Goal: Transaction & Acquisition: Book appointment/travel/reservation

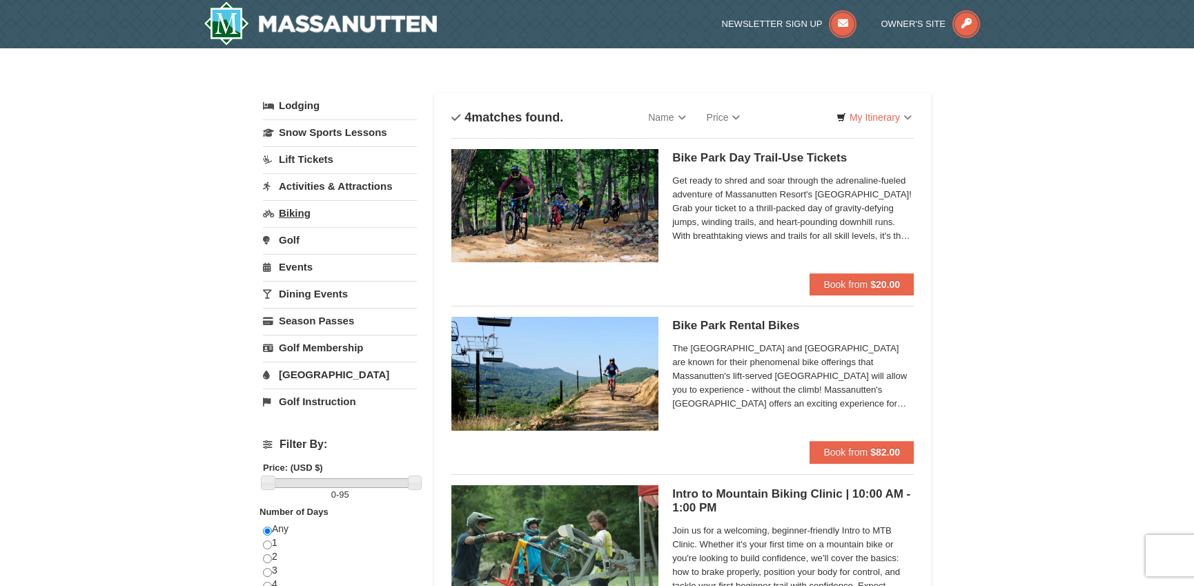
click at [287, 213] on link "Biking" at bounding box center [340, 213] width 154 height 26
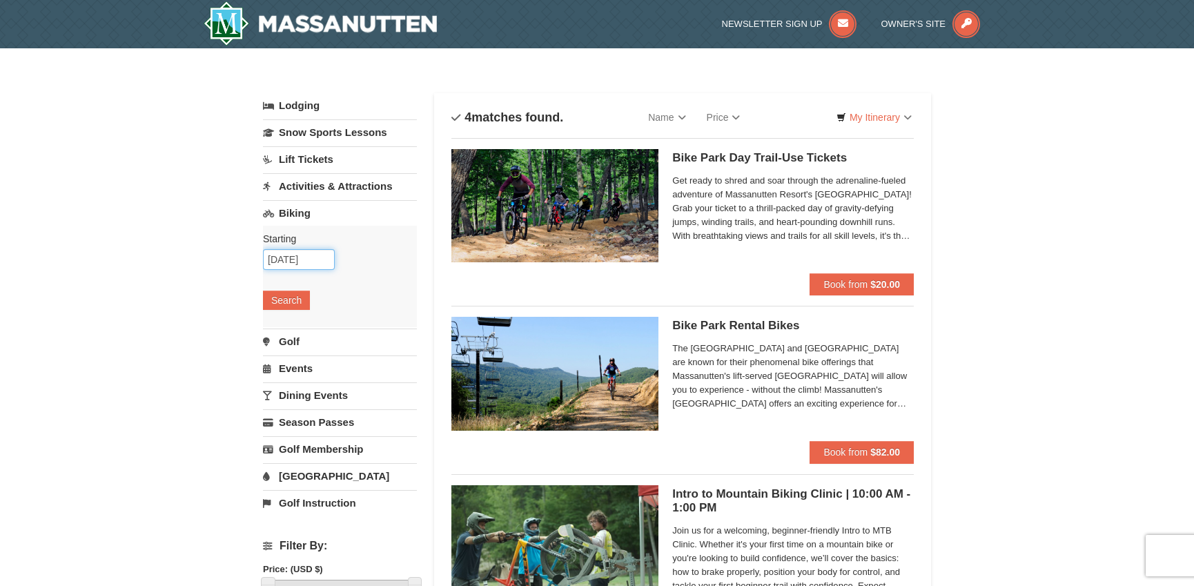
click at [293, 262] on input "10/08/2025" at bounding box center [299, 259] width 72 height 21
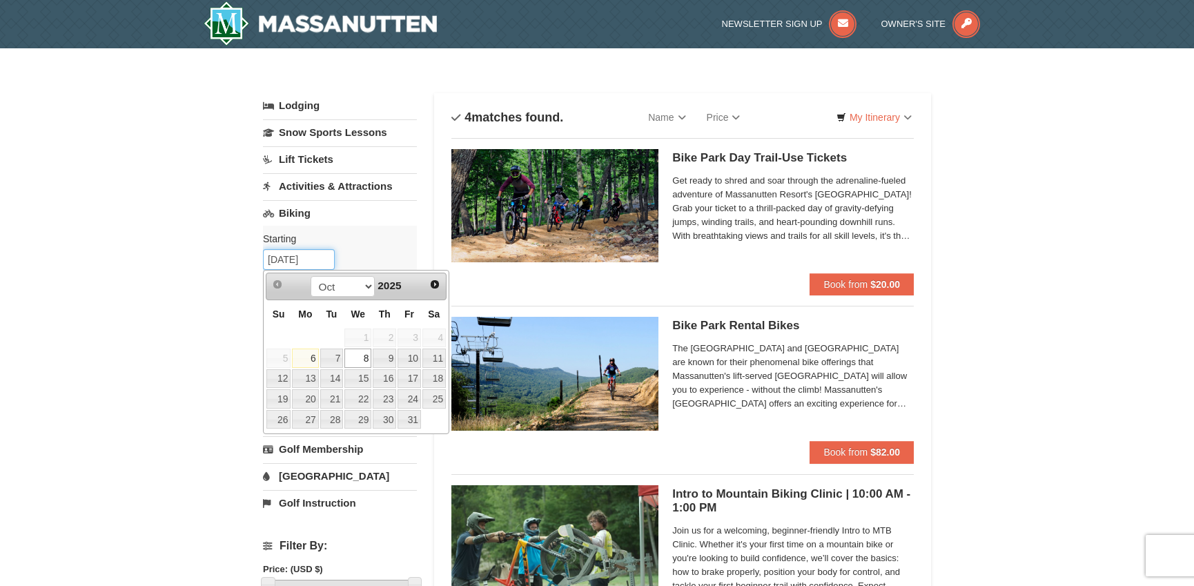
scroll to position [-1, 0]
click at [410, 361] on link "10" at bounding box center [408, 357] width 23 height 19
type input "[DATE]"
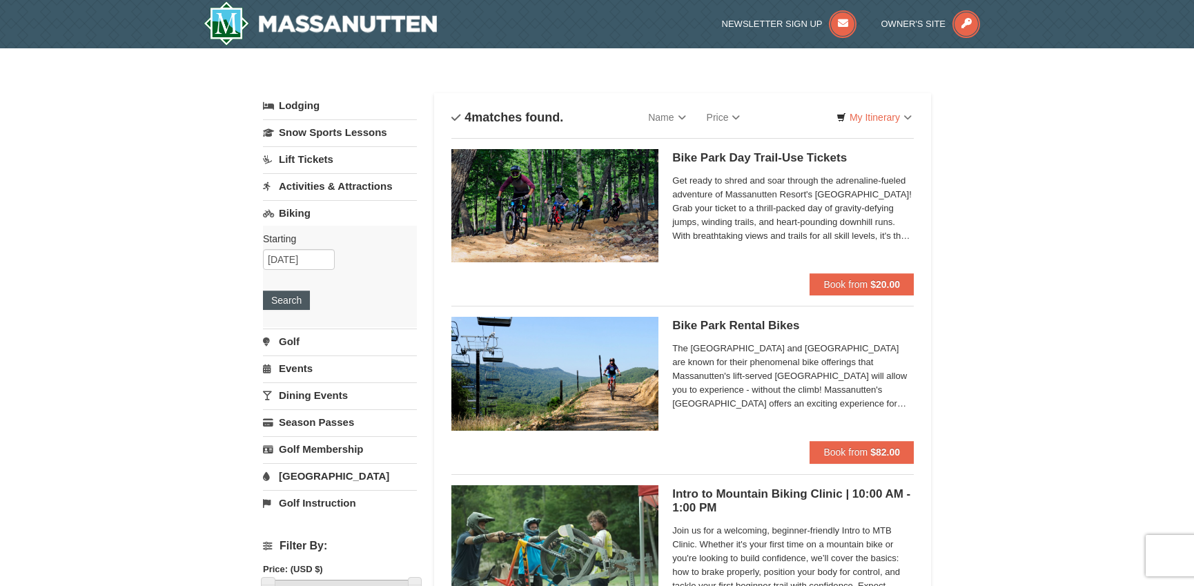
click at [284, 308] on button "Search" at bounding box center [286, 299] width 47 height 19
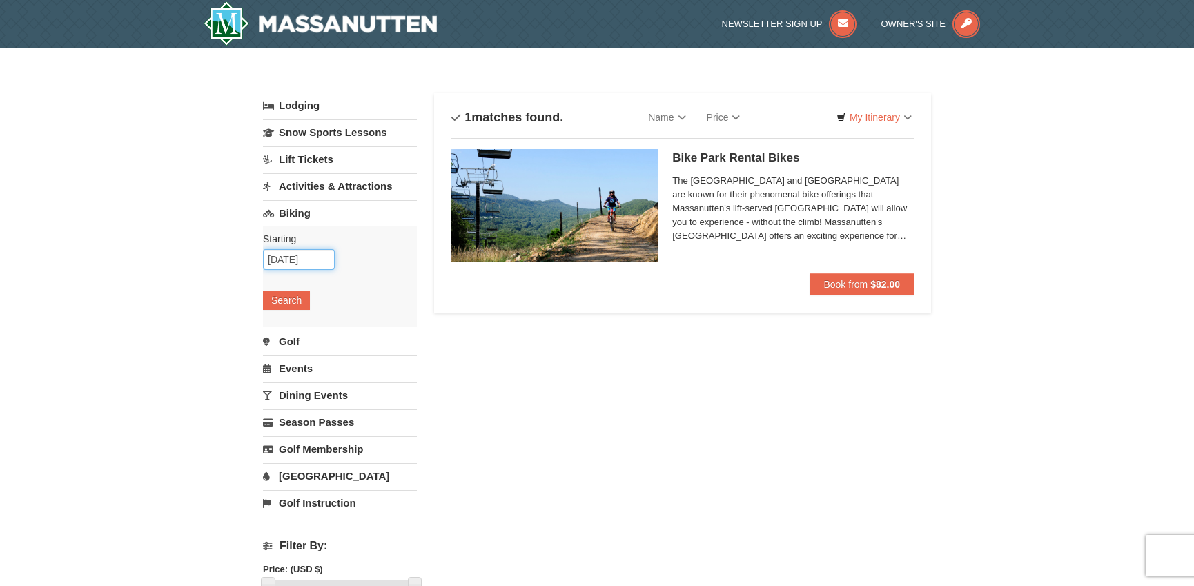
click at [291, 256] on input "[DATE]" at bounding box center [299, 259] width 72 height 21
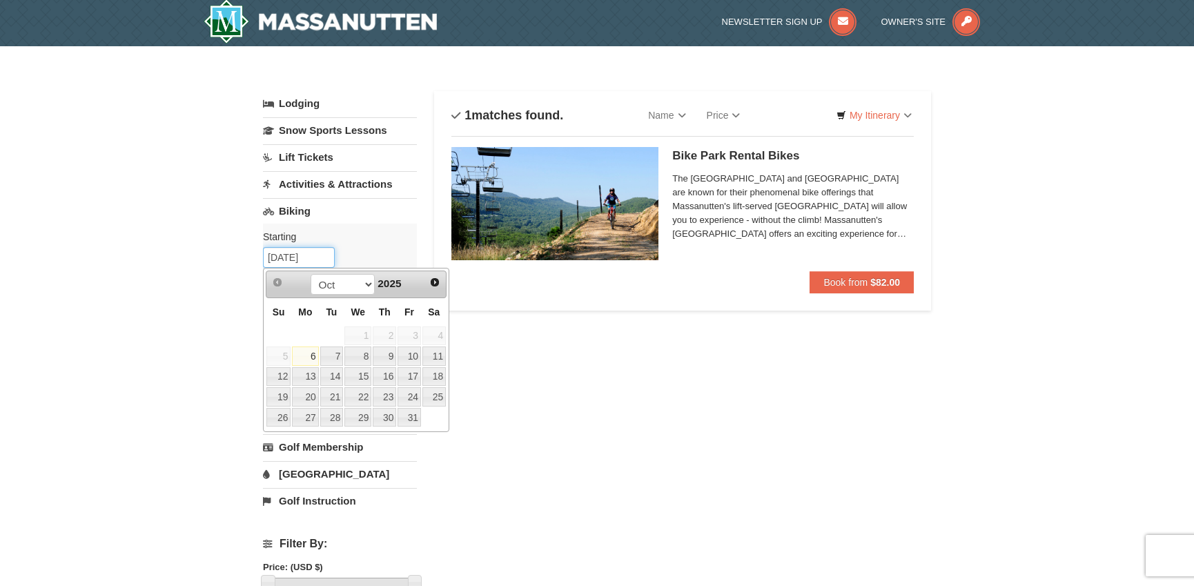
scroll to position [4, 0]
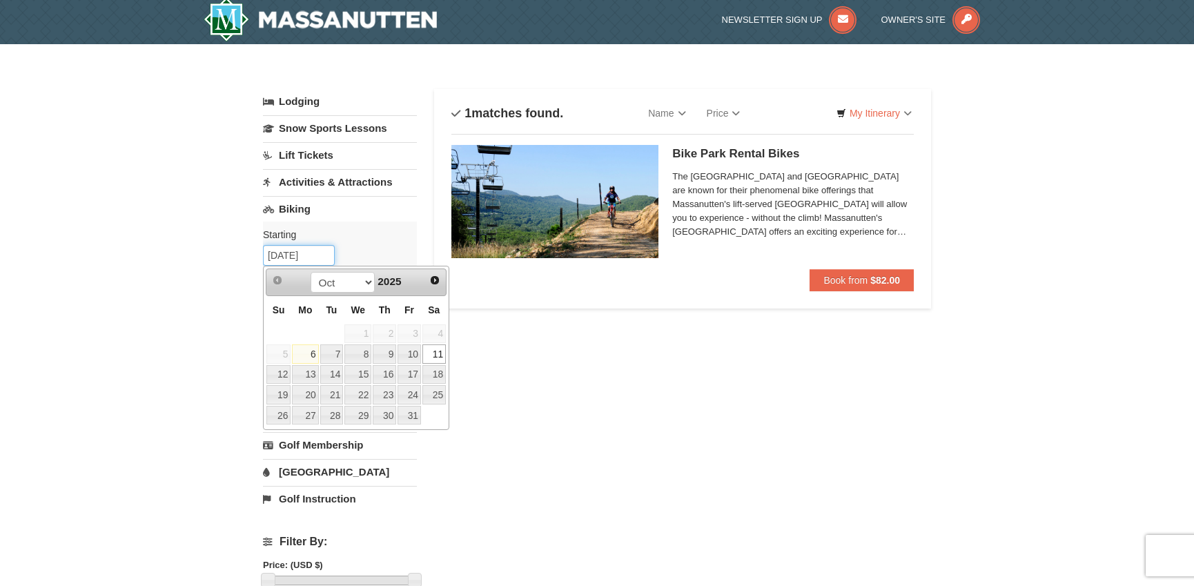
type input "[DATE]"
click at [519, 353] on div "Lodging Arrival Please format dates MM/DD/YYYY Please format dates MM/DD/YYYY […" at bounding box center [597, 480] width 668 height 782
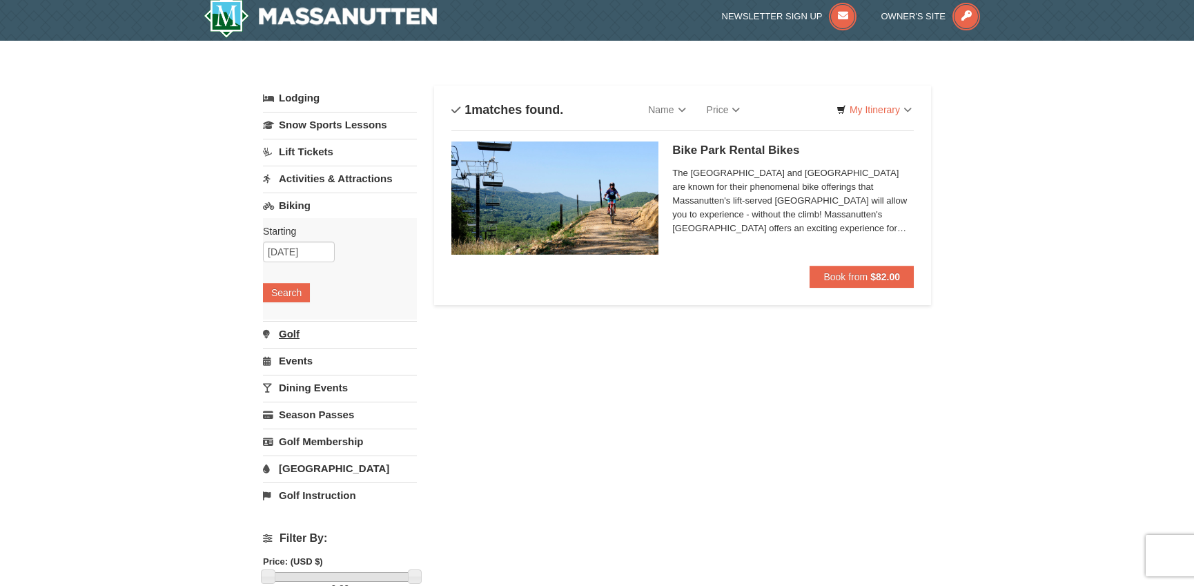
scroll to position [9, 0]
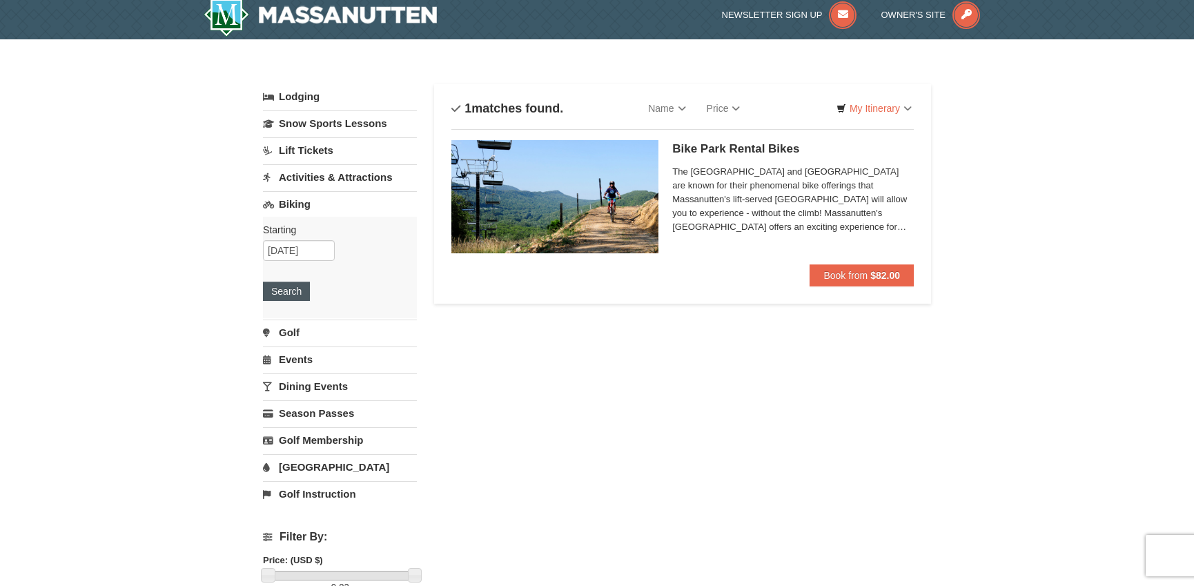
click at [293, 292] on button "Search" at bounding box center [286, 290] width 47 height 19
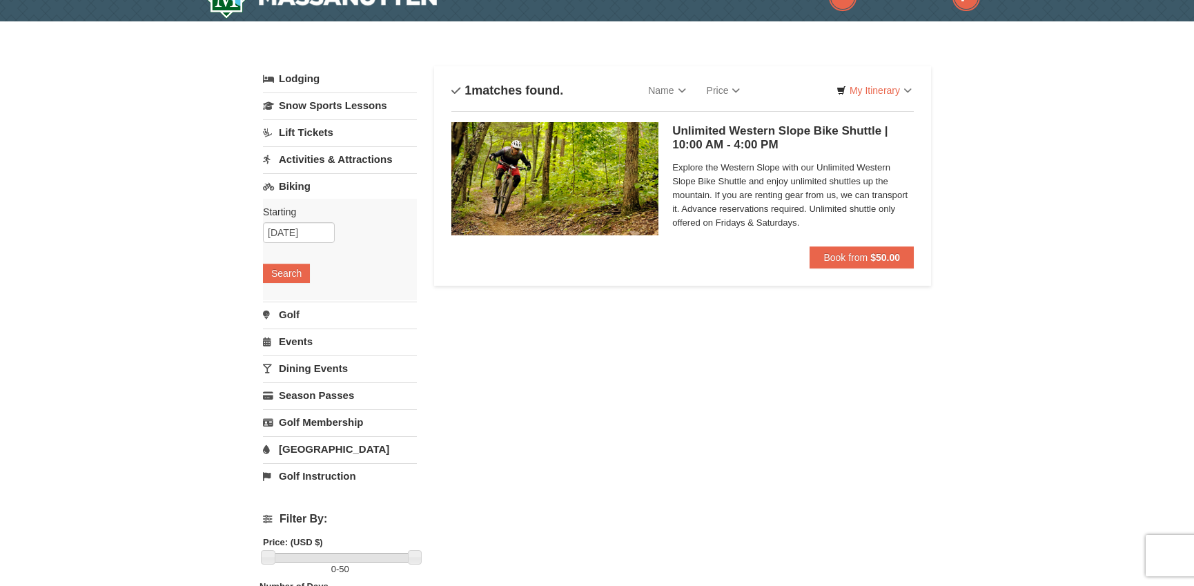
scroll to position [37, 0]
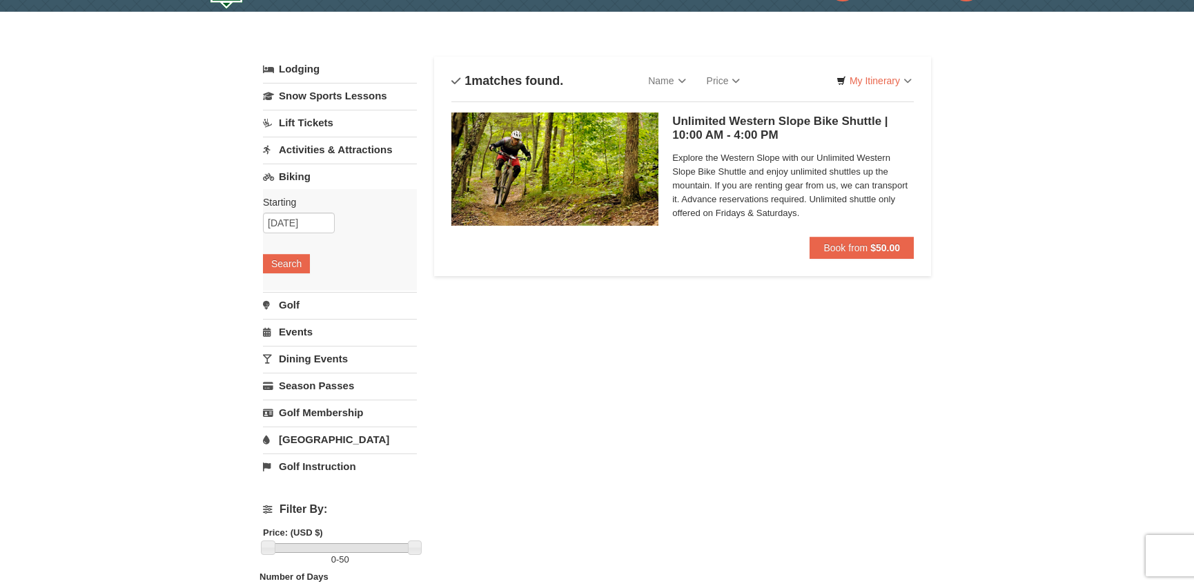
click at [775, 124] on h5 "Unlimited Western Slope Bike Shuttle | 10:00 AM - 4:00 PM Massanutten Biking" at bounding box center [792, 129] width 241 height 28
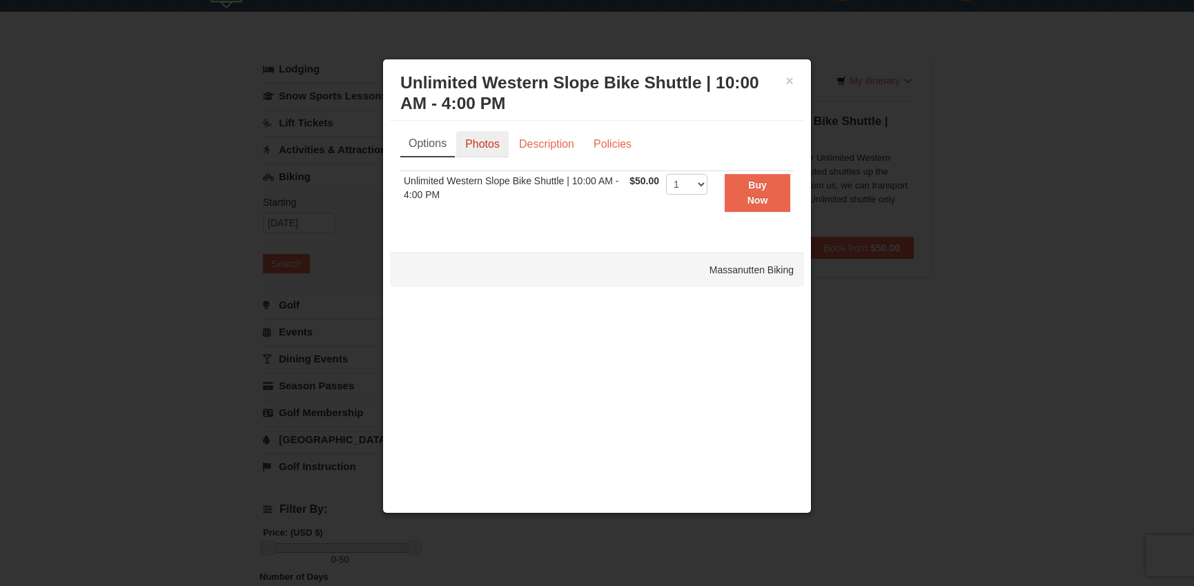
click at [488, 149] on link "Photos" at bounding box center [482, 144] width 52 height 26
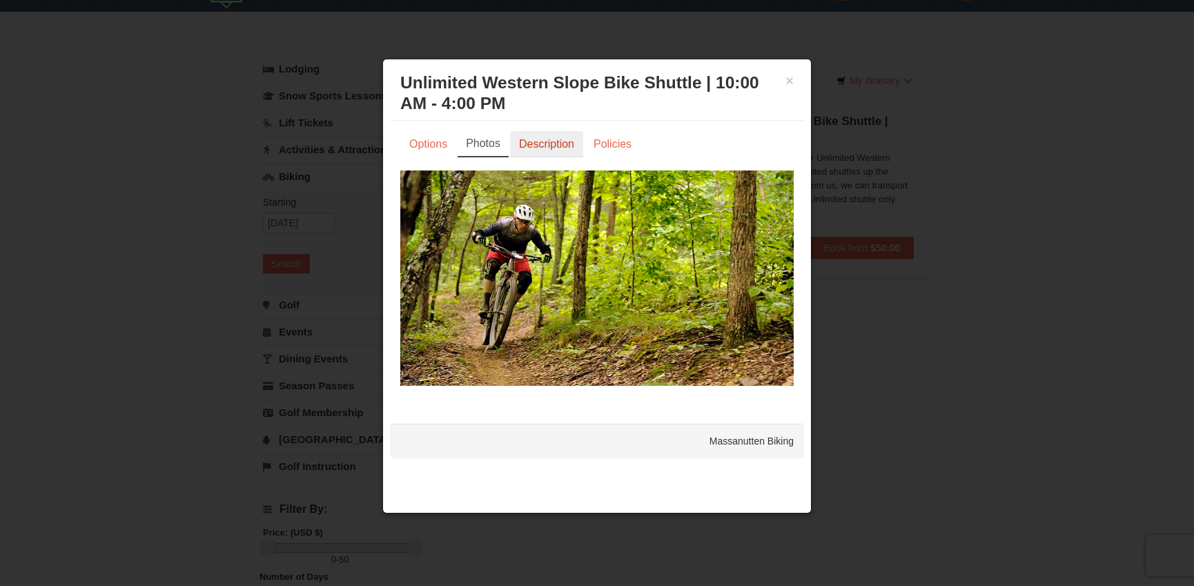
click at [537, 148] on link "Description" at bounding box center [546, 144] width 73 height 26
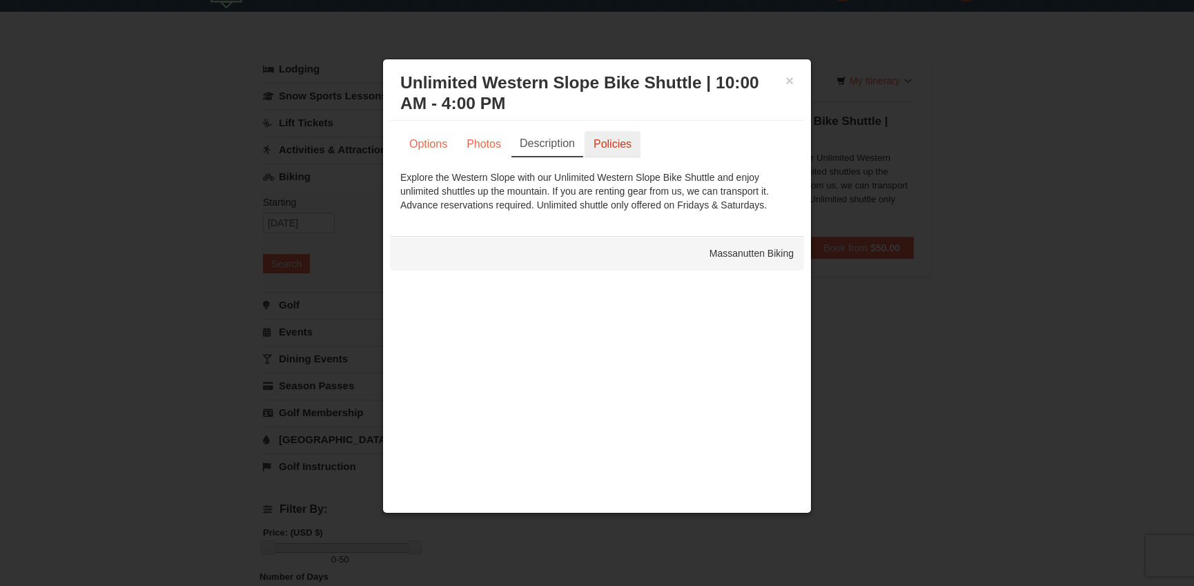
click at [612, 147] on link "Policies" at bounding box center [612, 144] width 56 height 26
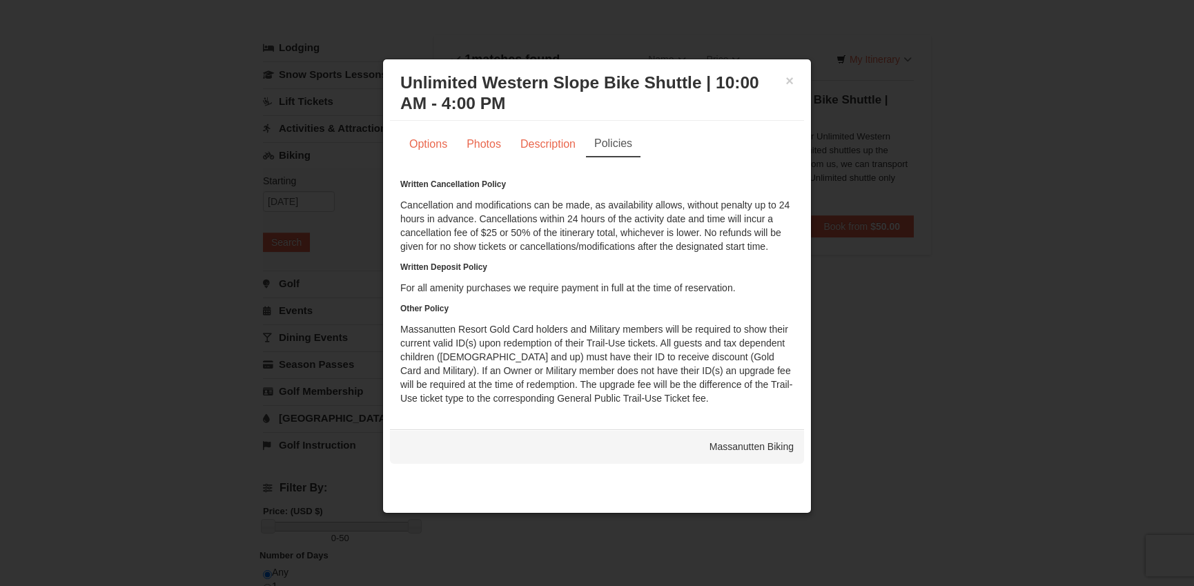
scroll to position [61, 0]
click at [790, 83] on button "×" at bounding box center [789, 81] width 8 height 14
